Goal: Task Accomplishment & Management: Manage account settings

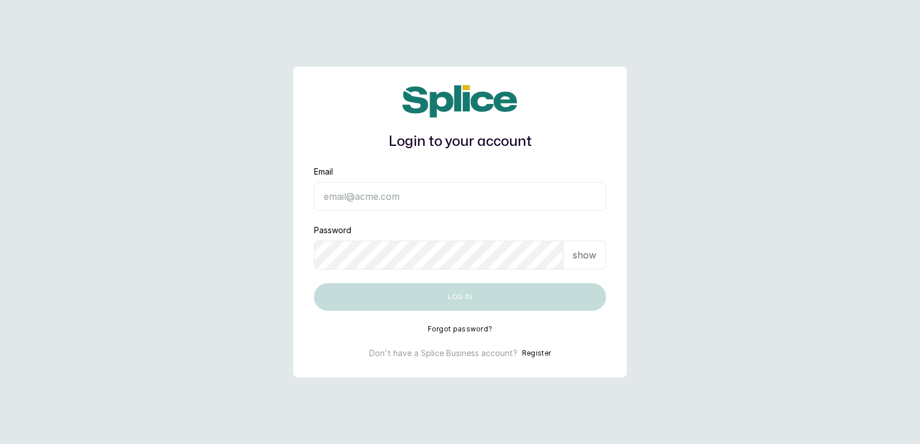
click at [359, 207] on input "Email" at bounding box center [460, 196] width 292 height 29
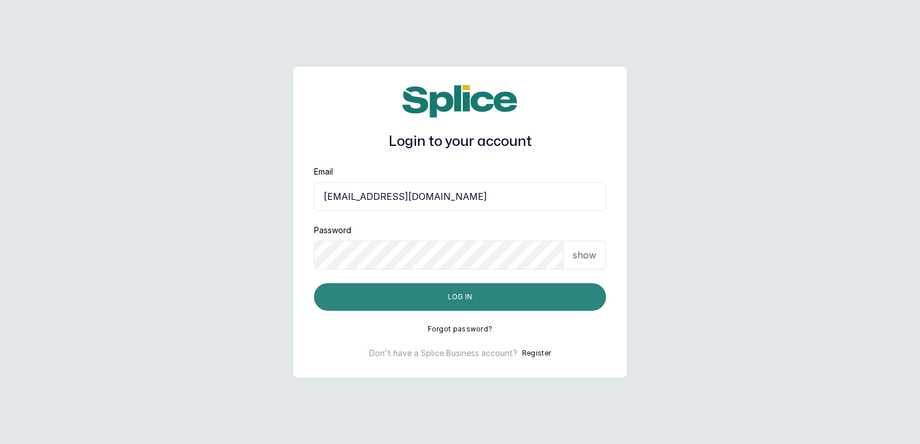
click at [490, 302] on button "Log in" at bounding box center [460, 297] width 292 height 28
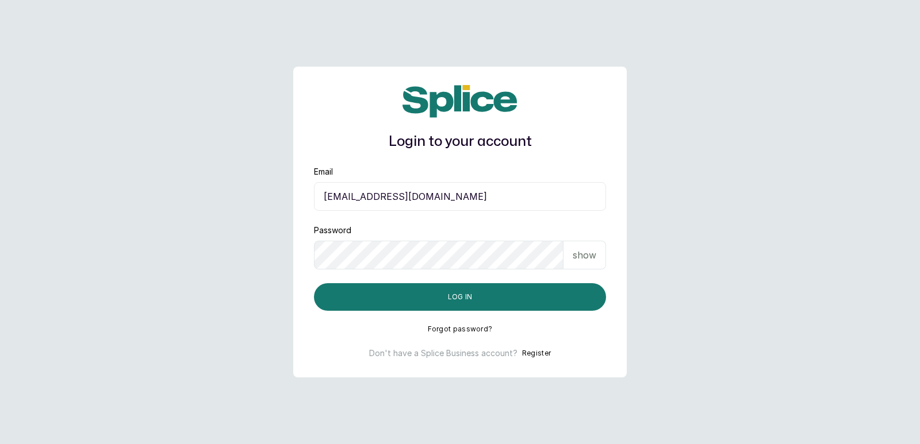
click at [591, 254] on p "show" at bounding box center [584, 255] width 24 height 14
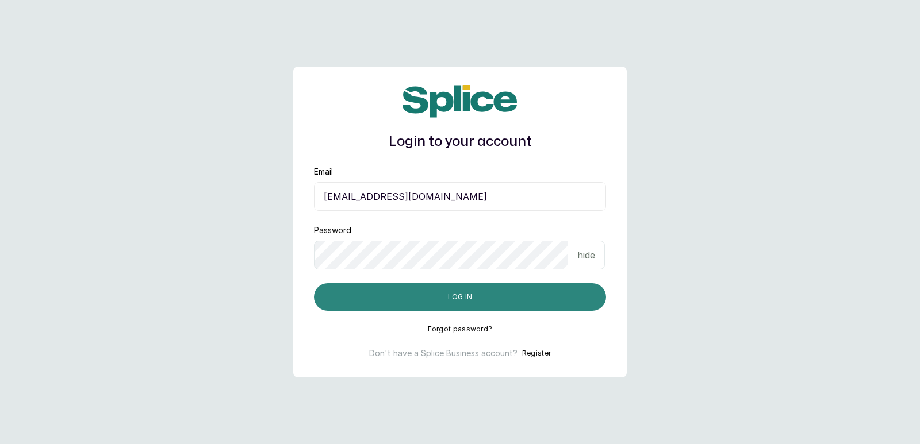
click at [389, 302] on button "Log in" at bounding box center [460, 297] width 292 height 28
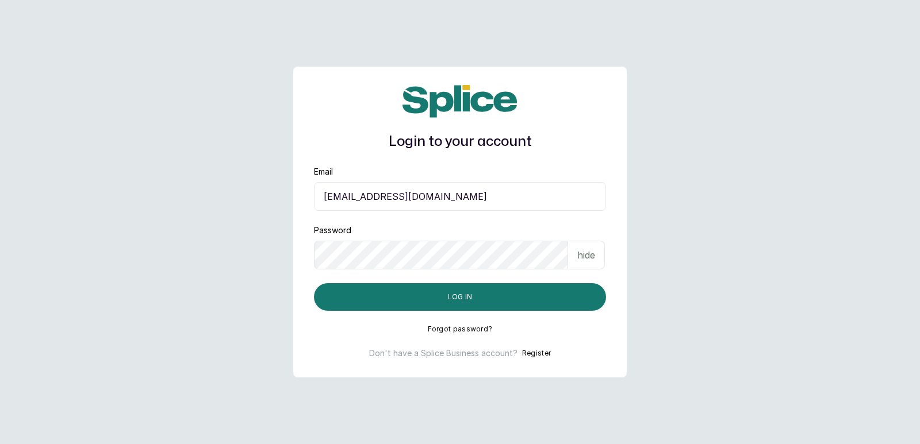
click at [322, 195] on input "[EMAIL_ADDRESS][DOMAIN_NAME]" at bounding box center [460, 196] width 292 height 29
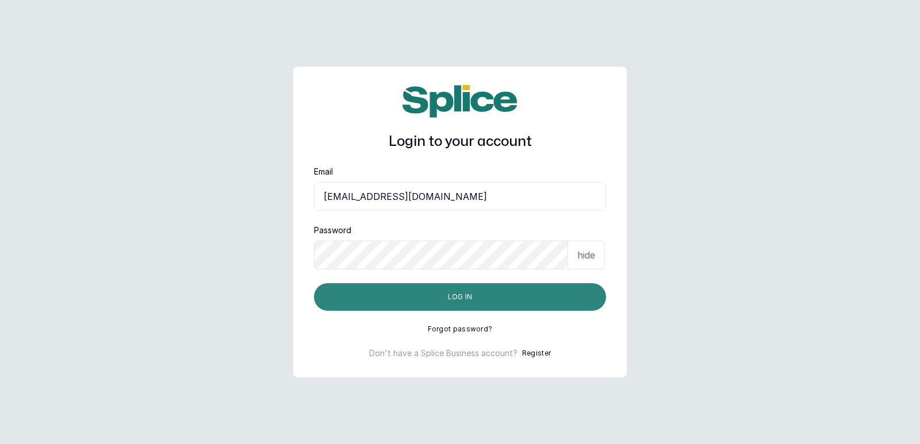
click at [409, 302] on button "Log in" at bounding box center [460, 297] width 292 height 28
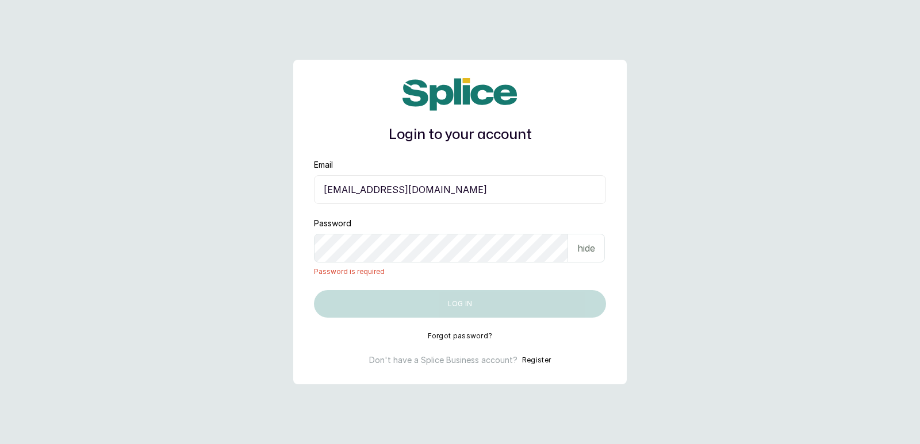
click at [477, 180] on input "[EMAIL_ADDRESS][DOMAIN_NAME]" at bounding box center [460, 189] width 292 height 29
type input "r"
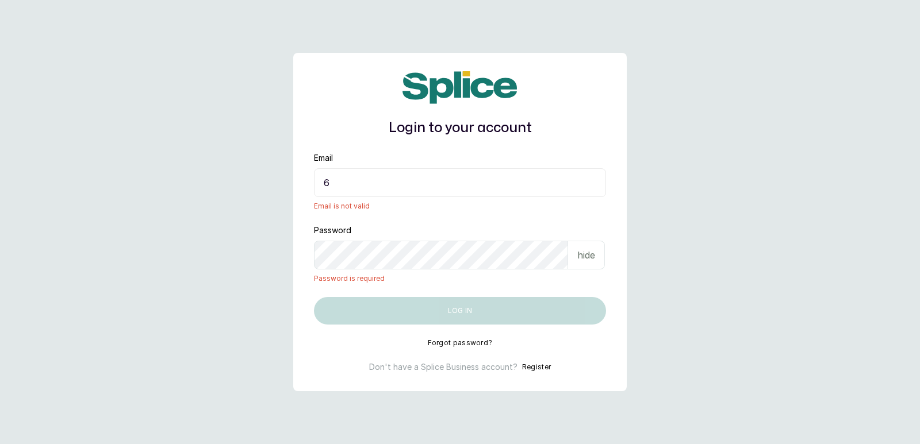
type input "6"
